Goal: Navigation & Orientation: Find specific page/section

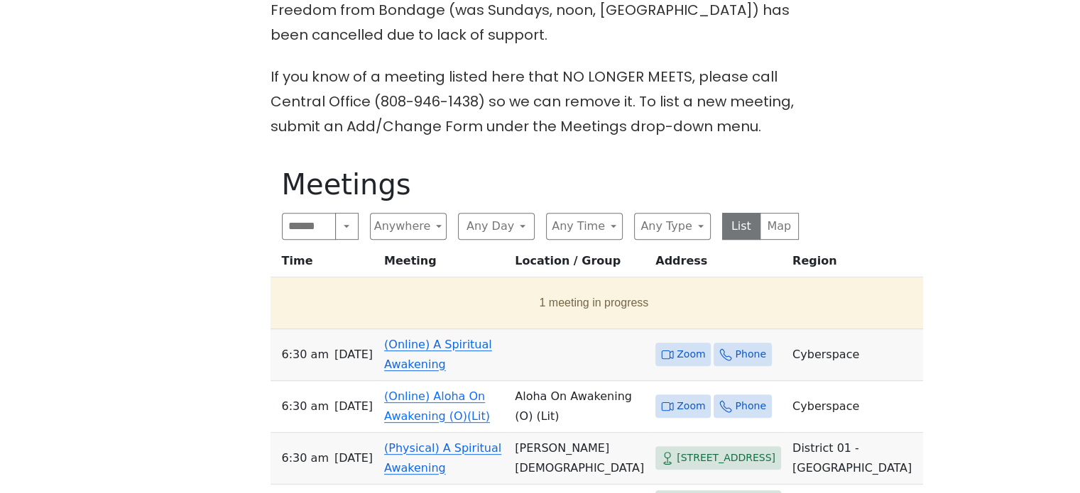
scroll to position [639, 0]
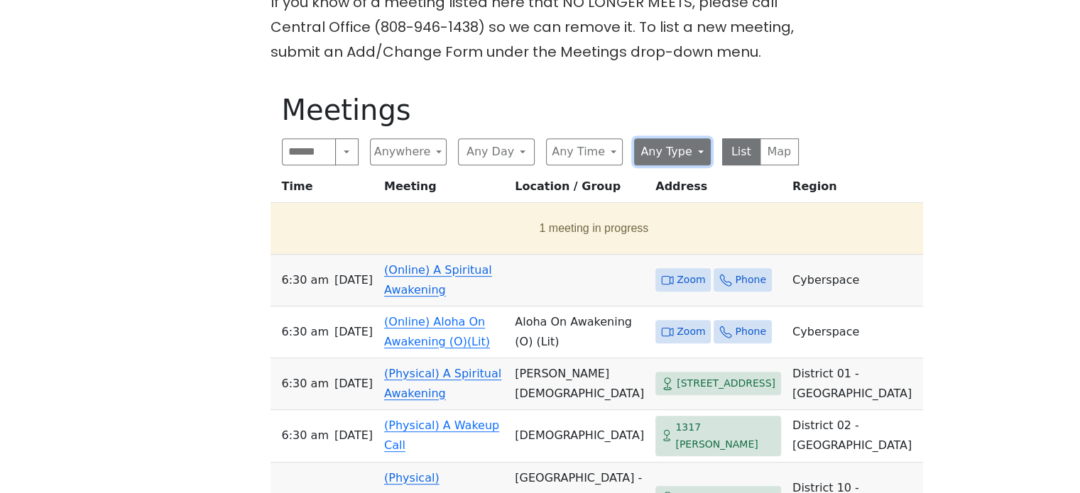
click at [649, 138] on button "Any Type" at bounding box center [672, 151] width 77 height 27
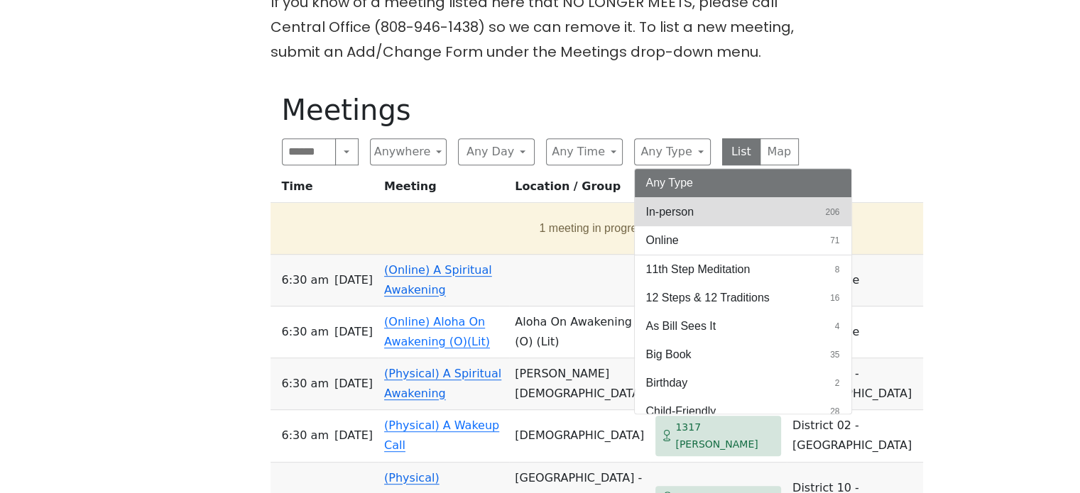
click at [663, 204] on span "In-person" at bounding box center [670, 212] width 48 height 17
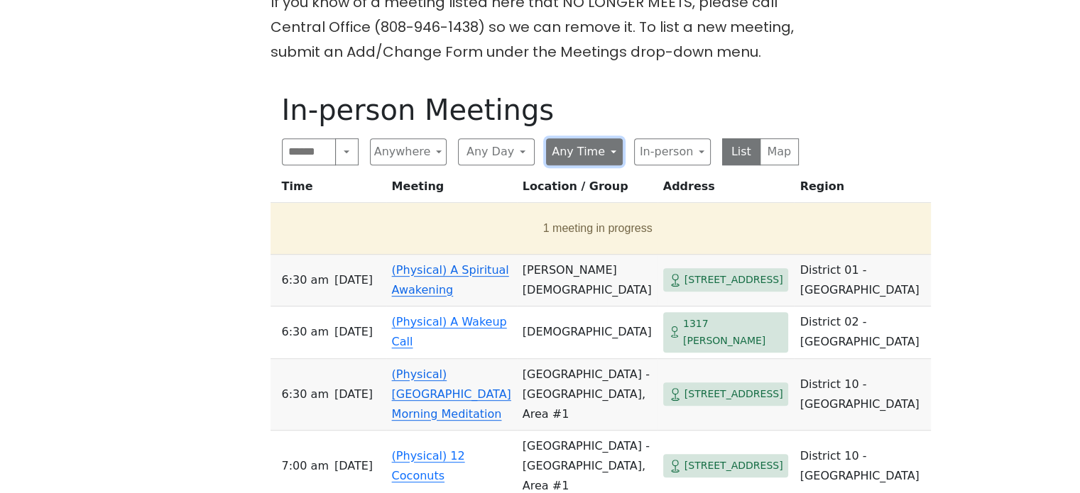
click at [575, 138] on button "Any Time" at bounding box center [584, 151] width 77 height 27
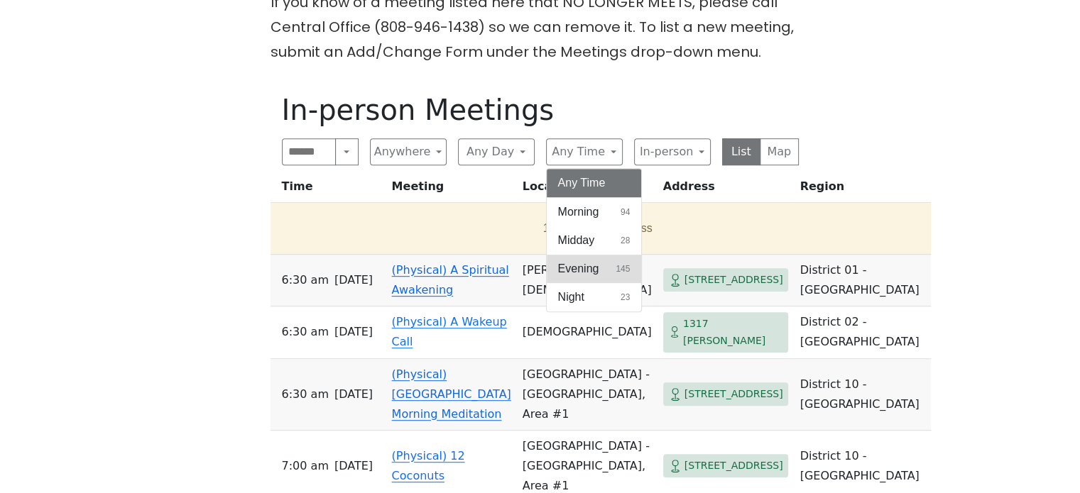
click at [584, 261] on span "Evening" at bounding box center [578, 269] width 41 height 17
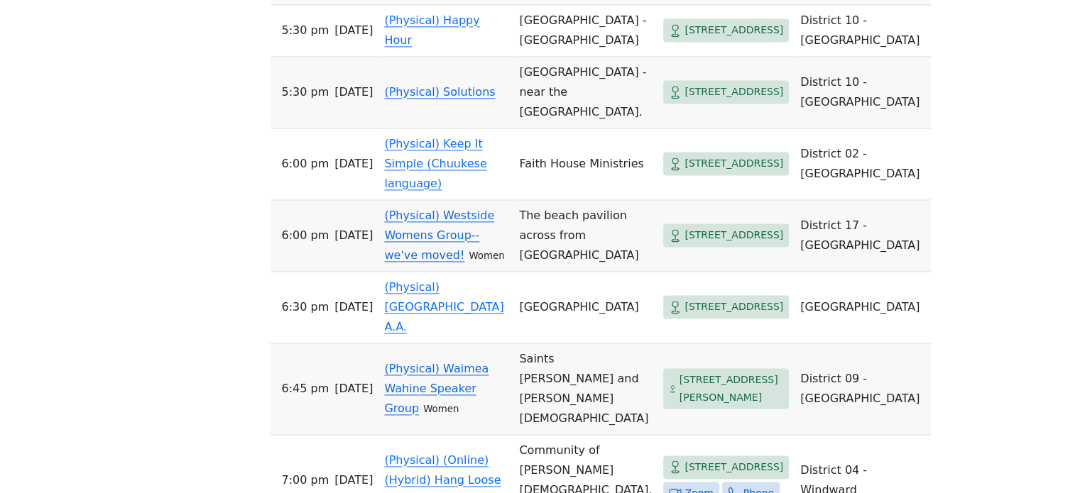
scroll to position [7456, 0]
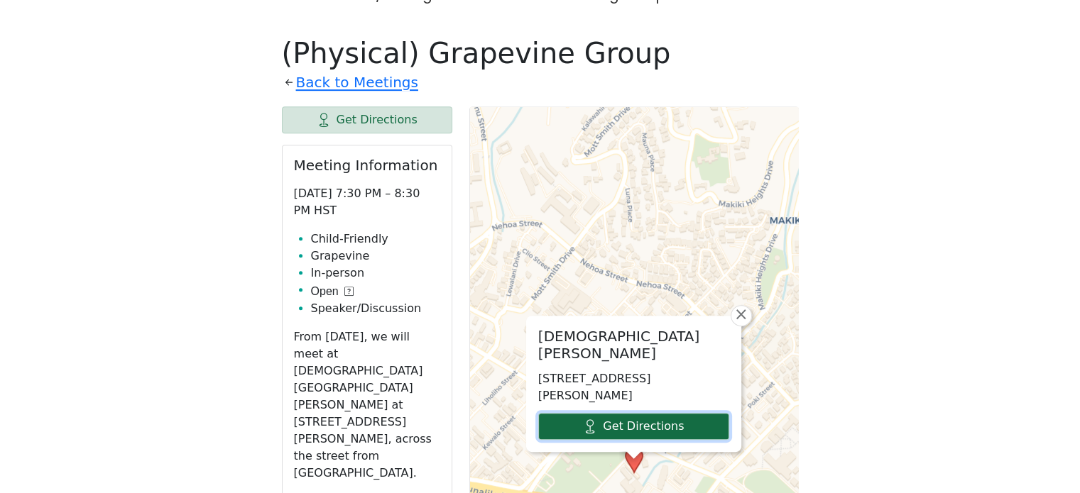
click at [626, 413] on link "Get Directions" at bounding box center [633, 426] width 191 height 27
